Goal: Information Seeking & Learning: Learn about a topic

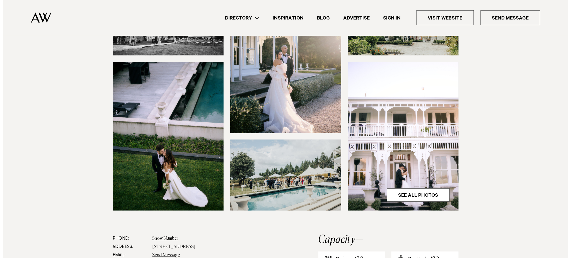
scroll to position [208, 0]
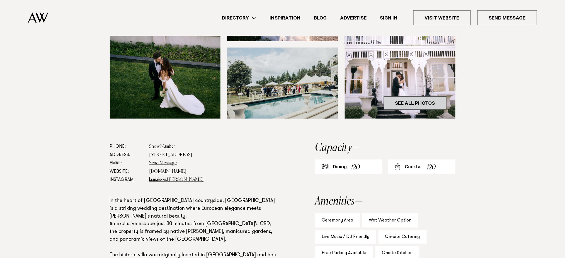
click at [397, 97] on link "See All Photos" at bounding box center [415, 103] width 63 height 13
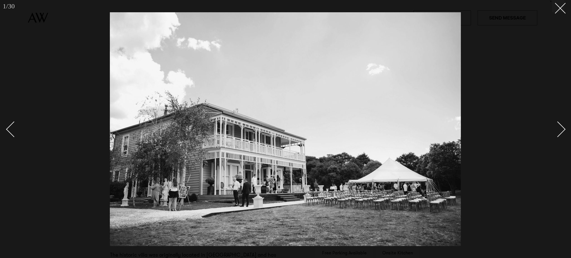
click at [558, 133] on div "Next slide" at bounding box center [558, 130] width 16 height 16
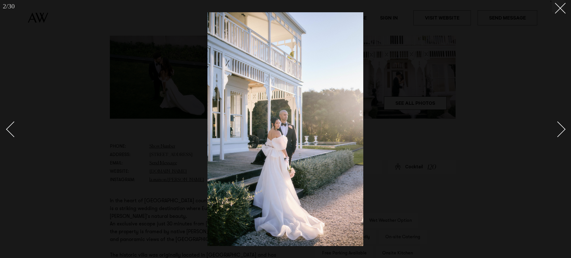
click at [558, 133] on div "Next slide" at bounding box center [558, 130] width 16 height 16
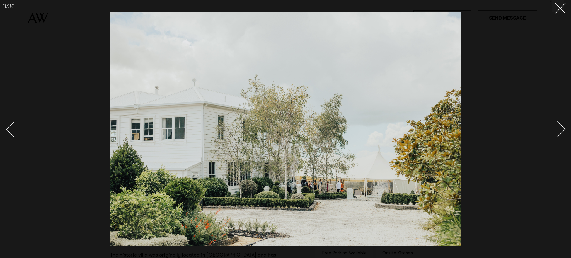
click at [558, 133] on div "Next slide" at bounding box center [558, 130] width 16 height 16
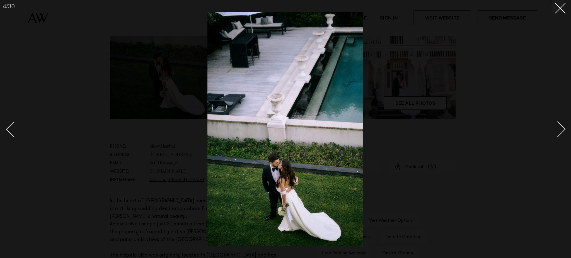
click at [558, 133] on div "Next slide" at bounding box center [558, 130] width 16 height 16
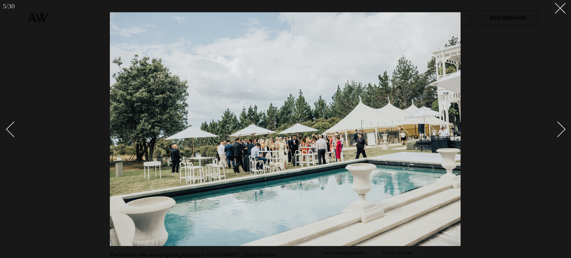
click at [550, 130] on link at bounding box center [555, 129] width 20 height 28
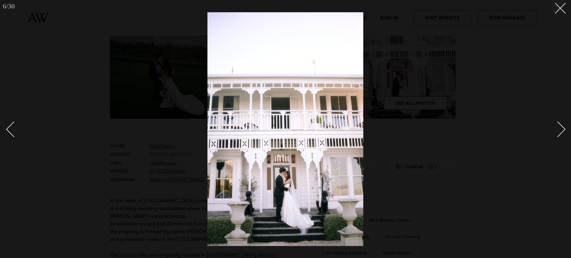
click at [550, 130] on link at bounding box center [555, 129] width 20 height 28
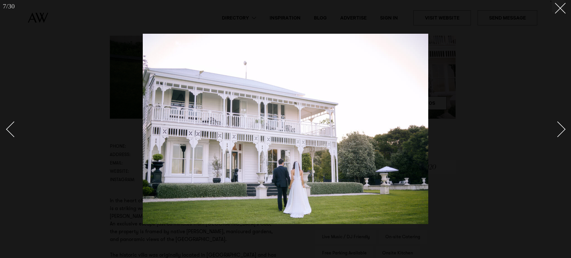
click at [550, 130] on link at bounding box center [555, 129] width 20 height 28
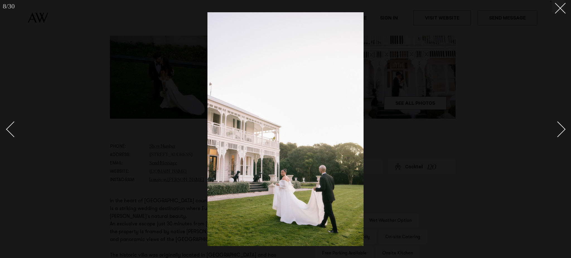
click at [550, 130] on link at bounding box center [555, 129] width 20 height 28
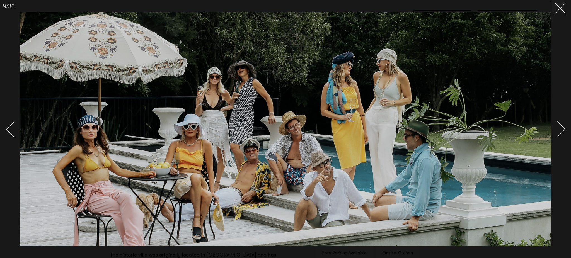
click at [562, 136] on link at bounding box center [555, 129] width 20 height 28
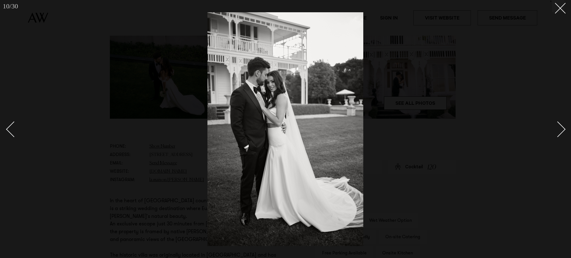
click at [562, 136] on link at bounding box center [555, 129] width 20 height 28
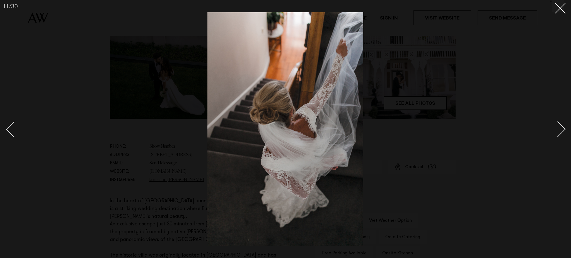
click at [562, 136] on link at bounding box center [555, 129] width 20 height 28
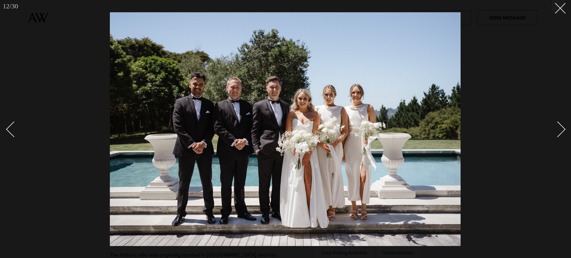
click at [563, 129] on div "Next slide" at bounding box center [558, 130] width 16 height 16
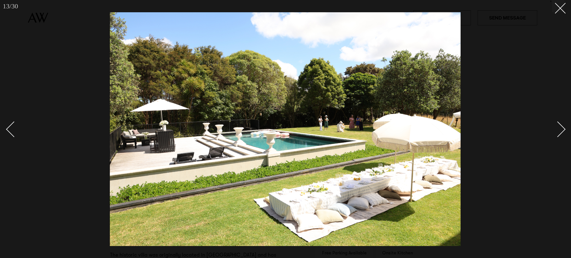
click at [563, 129] on div "Next slide" at bounding box center [558, 130] width 16 height 16
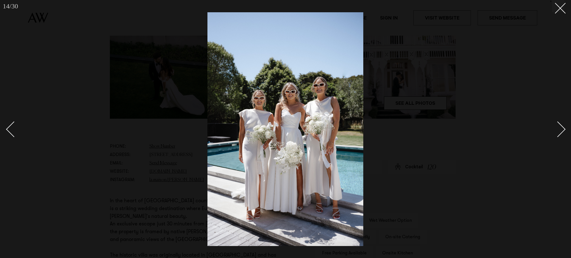
click at [563, 129] on div "Next slide" at bounding box center [558, 130] width 16 height 16
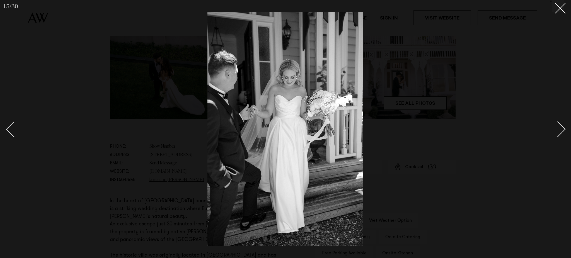
click at [563, 129] on div "Next slide" at bounding box center [558, 130] width 16 height 16
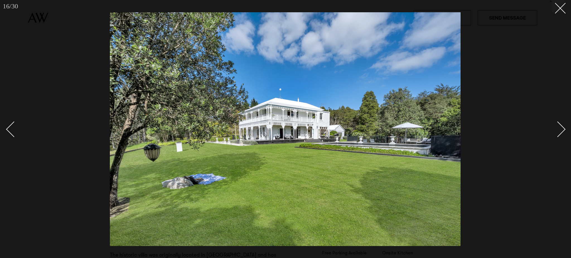
click at [563, 129] on div "Next slide" at bounding box center [558, 130] width 16 height 16
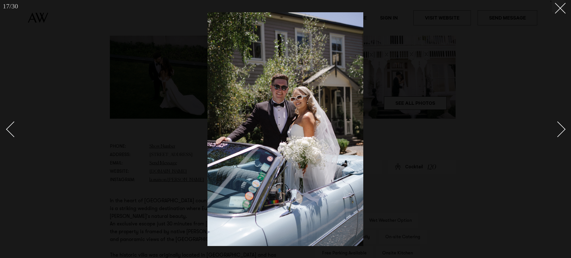
click at [563, 129] on div "Next slide" at bounding box center [558, 130] width 16 height 16
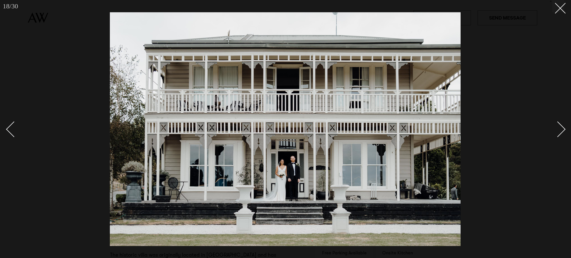
click at [563, 129] on div "Next slide" at bounding box center [558, 130] width 16 height 16
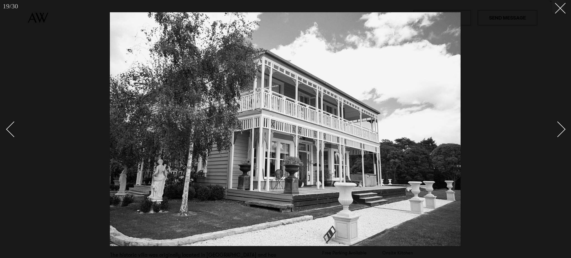
click at [563, 129] on div "Next slide" at bounding box center [558, 130] width 16 height 16
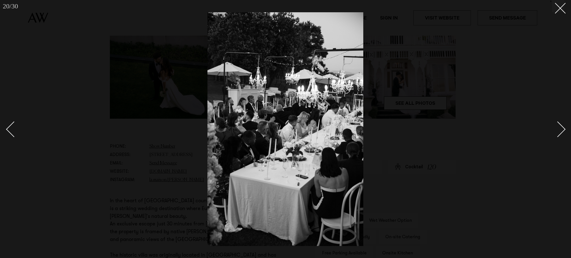
click at [563, 129] on div "Next slide" at bounding box center [558, 130] width 16 height 16
click at [560, 133] on div "Next slide" at bounding box center [558, 130] width 16 height 16
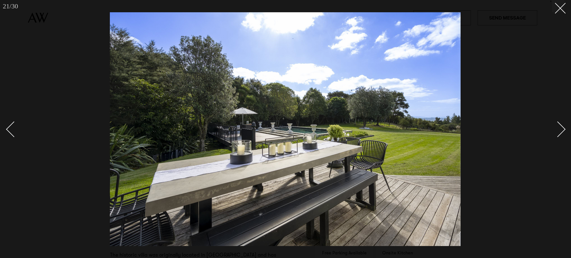
click at [560, 133] on div "Next slide" at bounding box center [558, 130] width 16 height 16
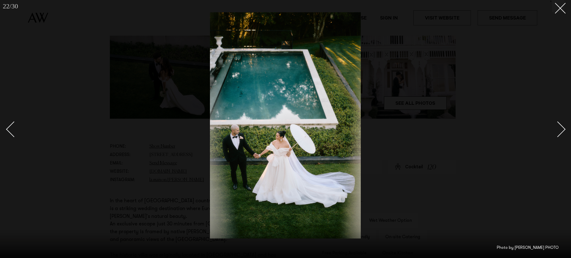
click at [560, 133] on div "Next slide" at bounding box center [558, 130] width 16 height 16
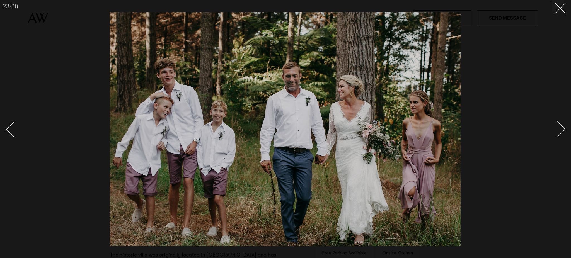
click at [556, 139] on link at bounding box center [555, 129] width 20 height 28
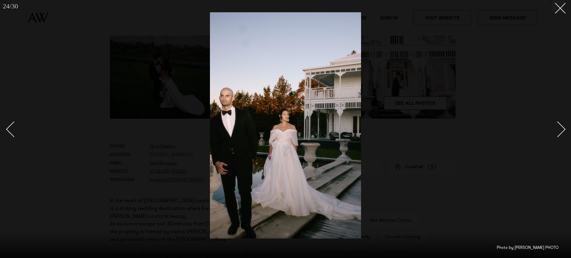
click at [556, 139] on link at bounding box center [555, 129] width 20 height 28
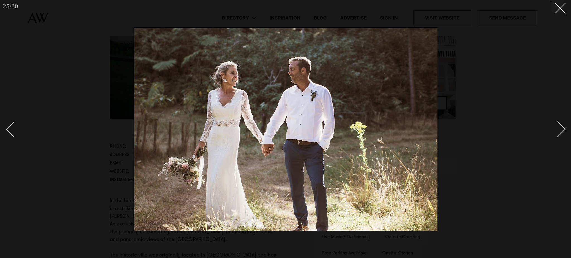
click at [556, 139] on link at bounding box center [555, 129] width 20 height 28
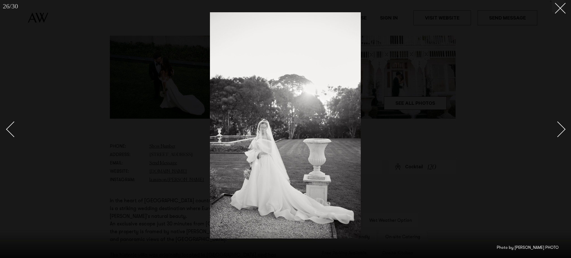
click at [556, 139] on link at bounding box center [555, 129] width 20 height 28
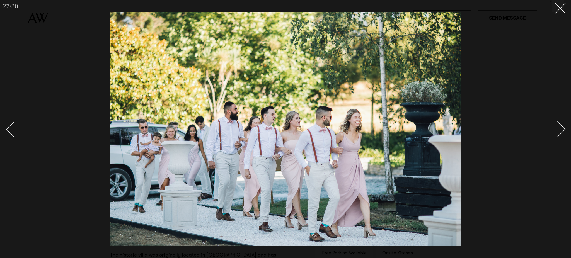
click at [556, 139] on link at bounding box center [555, 129] width 20 height 28
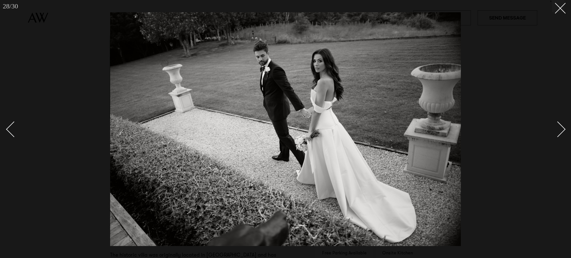
click at [556, 139] on link at bounding box center [555, 129] width 20 height 28
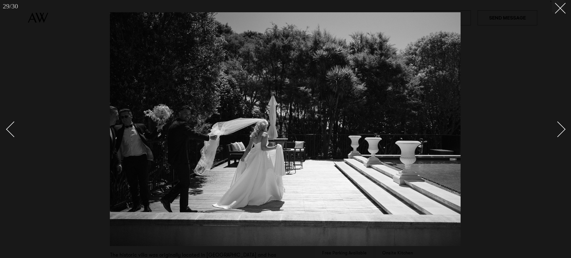
click at [556, 139] on link at bounding box center [555, 129] width 20 height 28
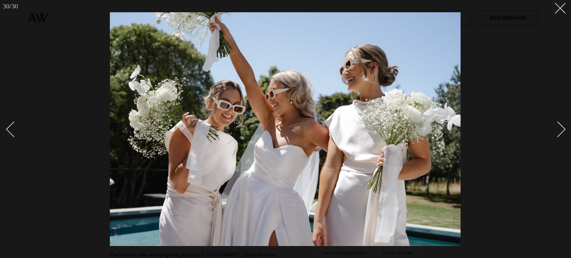
click at [556, 139] on link at bounding box center [555, 129] width 20 height 28
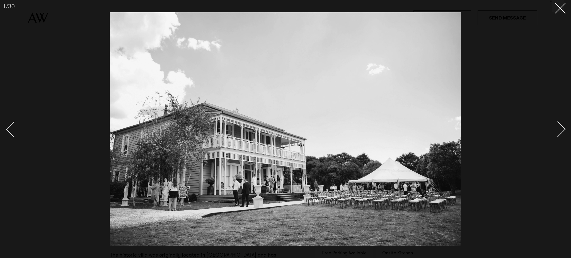
click at [556, 139] on link at bounding box center [555, 129] width 20 height 28
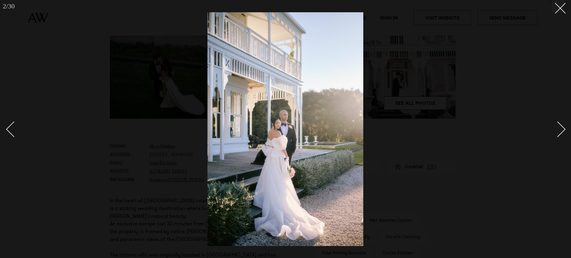
click at [556, 139] on link at bounding box center [555, 129] width 20 height 28
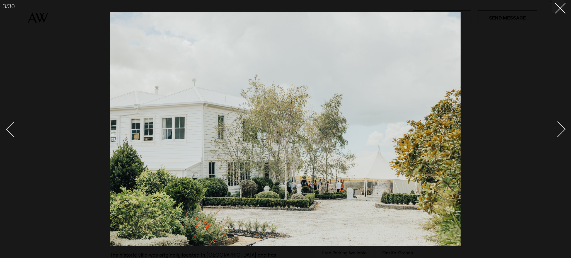
click at [556, 139] on link at bounding box center [555, 129] width 20 height 28
